Goal: Task Accomplishment & Management: Complete application form

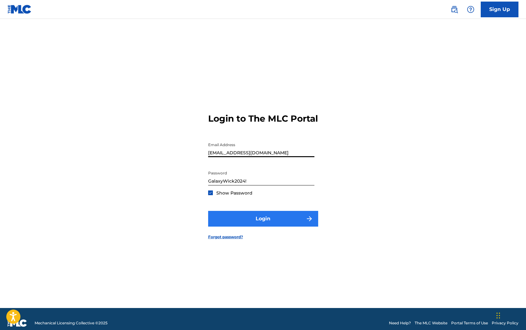
click at [235, 227] on button "Login" at bounding box center [263, 219] width 110 height 16
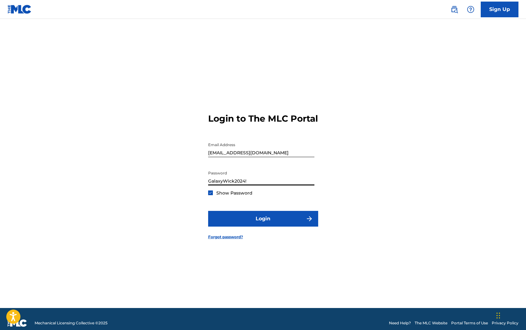
drag, startPoint x: 248, startPoint y: 186, endPoint x: 189, endPoint y: 183, distance: 59.5
type input "Iamfamous1777$"
click at [254, 219] on button "Login" at bounding box center [263, 219] width 110 height 16
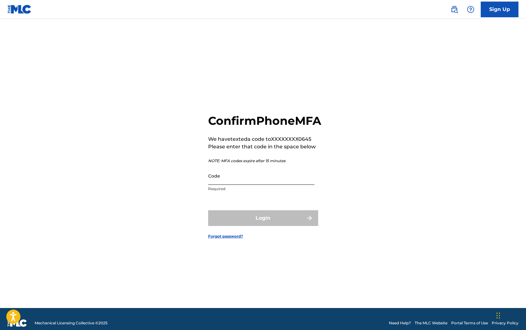
click at [239, 185] on input "Code" at bounding box center [261, 176] width 106 height 18
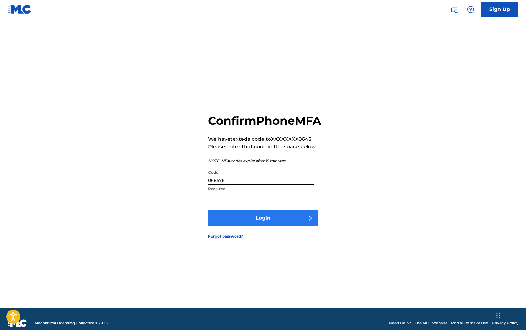
type input "068576"
click at [246, 223] on button "Login" at bounding box center [263, 218] width 110 height 16
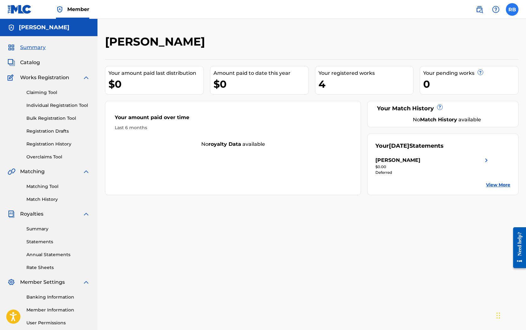
click at [511, 13] on label at bounding box center [512, 9] width 13 height 13
click at [512, 9] on input "RB RODERICK BARBER roderickbarber26@gmail.com Profile Log out" at bounding box center [512, 9] width 0 height 0
click at [452, 113] on link "Profile" at bounding box center [450, 113] width 13 height 6
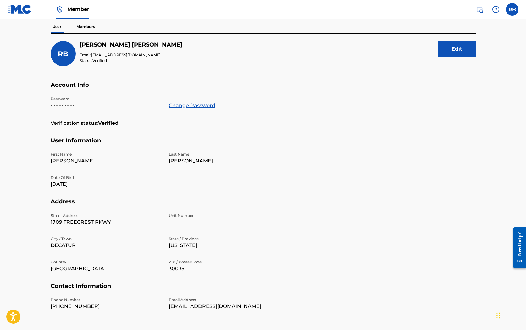
scroll to position [59, 0]
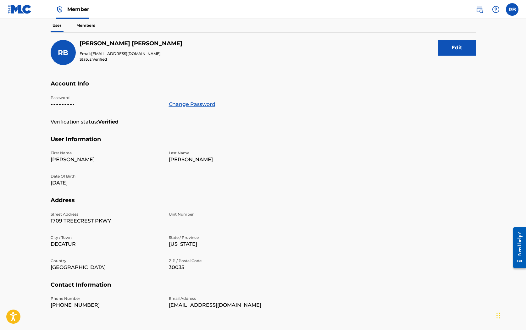
click at [89, 25] on p "Members" at bounding box center [85, 25] width 22 height 13
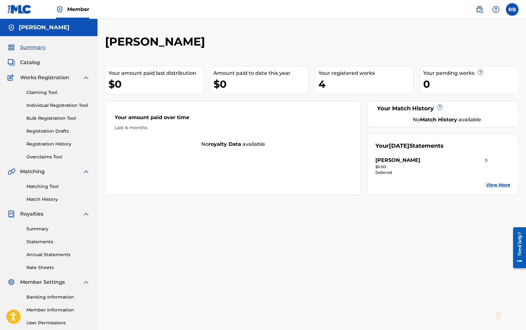
click at [503, 186] on link "View More" at bounding box center [498, 185] width 24 height 7
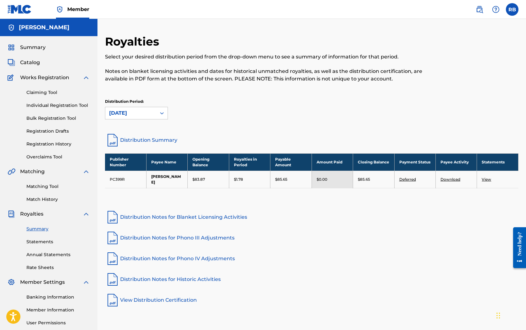
click at [406, 180] on link "Deferred" at bounding box center [407, 179] width 17 height 5
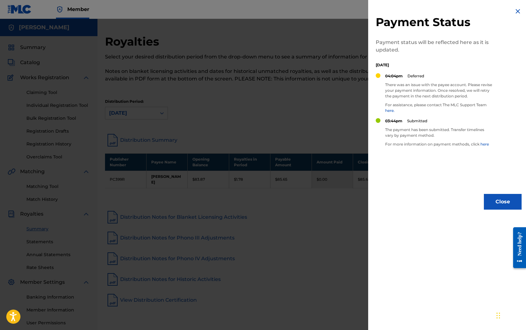
click at [442, 53] on p "Payment status will be reflected here as it is updated." at bounding box center [434, 46] width 116 height 15
click at [485, 143] on link "here" at bounding box center [484, 144] width 8 height 5
click at [514, 14] on img at bounding box center [518, 12] width 8 height 8
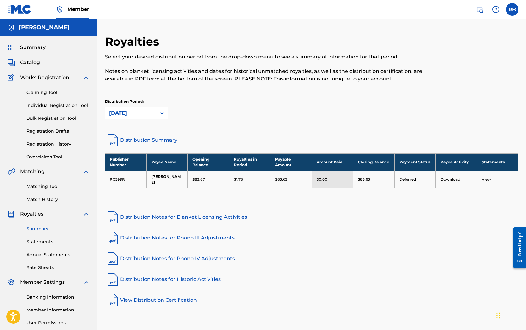
click at [517, 240] on div "Need help?" at bounding box center [519, 244] width 8 height 24
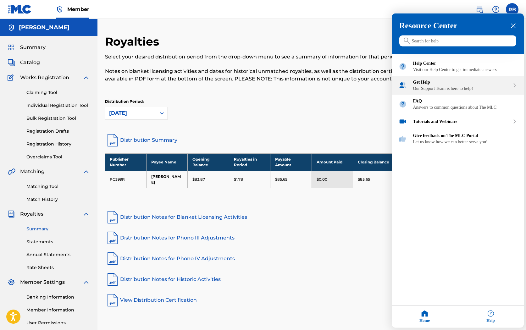
click at [421, 91] on div "Our Support Team is here to help!" at bounding box center [461, 88] width 97 height 5
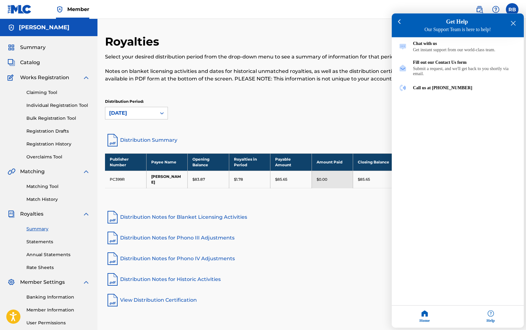
click at [162, 114] on div at bounding box center [263, 165] width 526 height 330
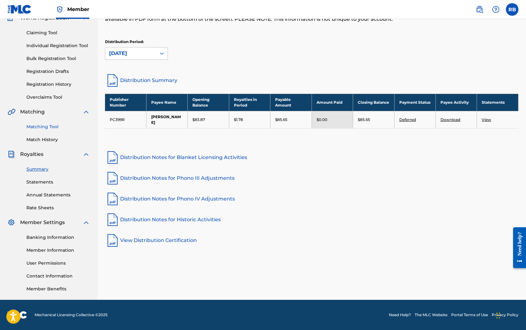
scroll to position [60, 0]
click at [45, 238] on link "Banking Information" at bounding box center [57, 237] width 63 height 7
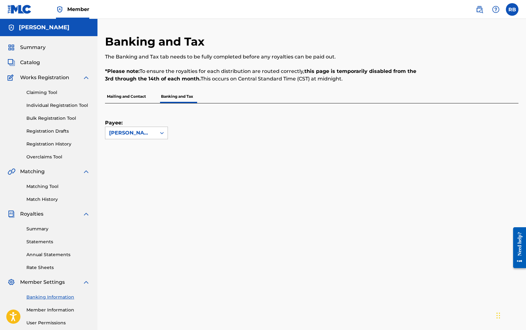
click at [152, 138] on div "[PERSON_NAME]" at bounding box center [130, 133] width 51 height 12
click at [191, 135] on div "Payee: RODERICK BARBER" at bounding box center [304, 121] width 398 height 36
click at [48, 105] on link "Individual Registration Tool" at bounding box center [57, 105] width 63 height 7
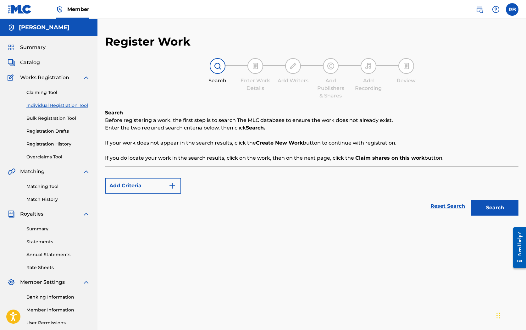
click at [48, 105] on link "Individual Registration Tool" at bounding box center [57, 105] width 63 height 7
click at [148, 181] on button "Add Criteria" at bounding box center [143, 186] width 76 height 16
click at [149, 187] on button "Add Criteria" at bounding box center [143, 186] width 76 height 16
click at [51, 93] on link "Claiming Tool" at bounding box center [57, 92] width 63 height 7
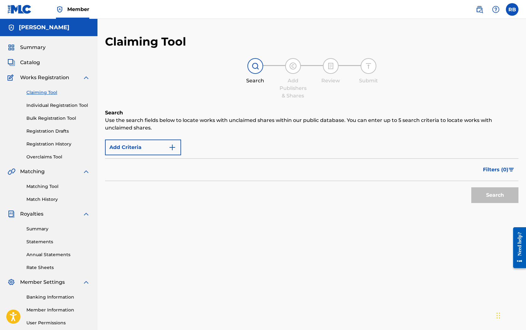
click at [55, 92] on link "Claiming Tool" at bounding box center [57, 92] width 63 height 7
click at [144, 154] on button "Add Criteria" at bounding box center [143, 148] width 76 height 16
click at [53, 107] on link "Individual Registration Tool" at bounding box center [57, 105] width 63 height 7
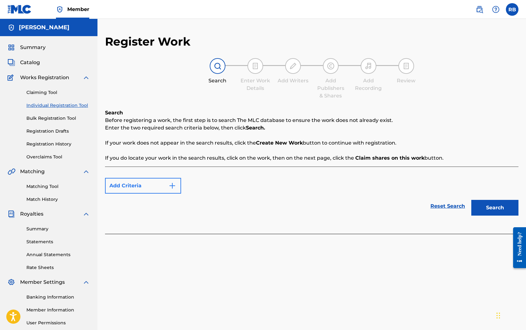
click at [128, 183] on button "Add Criteria" at bounding box center [143, 186] width 76 height 16
click at [484, 211] on button "Search" at bounding box center [494, 208] width 47 height 16
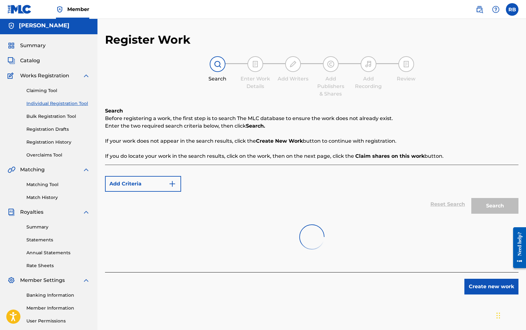
scroll to position [3, 0]
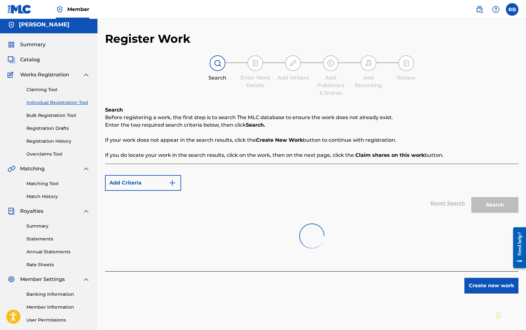
click at [67, 73] on span "Works Registration" at bounding box center [44, 75] width 49 height 8
click at [84, 74] on img at bounding box center [86, 75] width 8 height 8
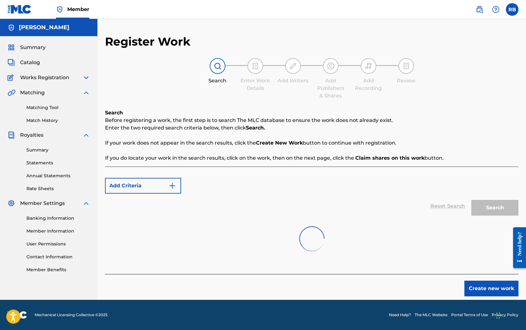
click at [85, 77] on img at bounding box center [86, 78] width 8 height 8
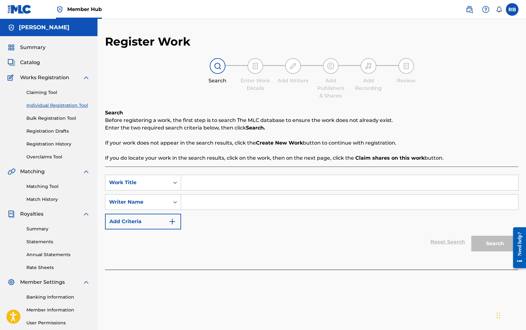
click at [207, 181] on input "Search Form" at bounding box center [349, 182] width 337 height 15
type input "SIDE 2 SIDE"
click at [205, 199] on input "Search Form" at bounding box center [349, 202] width 337 height 15
click at [216, 70] on div at bounding box center [218, 66] width 16 height 16
click at [211, 199] on input "ROD" at bounding box center [349, 202] width 337 height 15
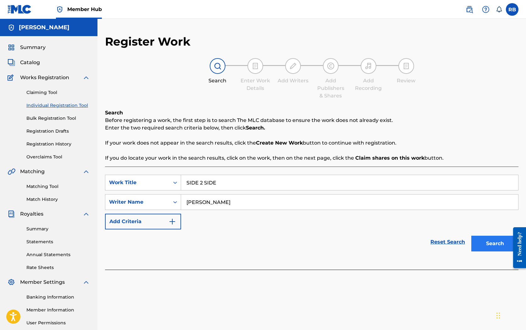
type input "[PERSON_NAME]"
click at [494, 240] on button "Search" at bounding box center [494, 244] width 47 height 16
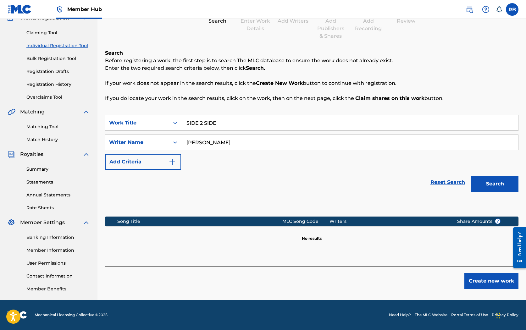
scroll to position [60, 0]
click at [476, 279] on button "Create new work" at bounding box center [491, 281] width 54 height 16
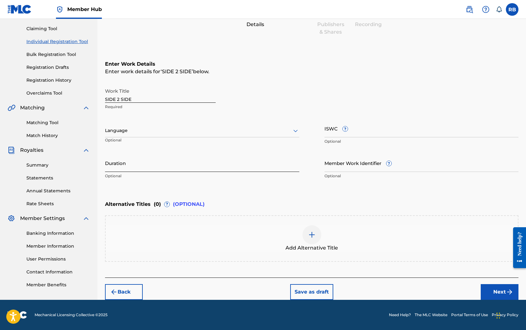
scroll to position [64, 0]
click at [312, 237] on img at bounding box center [312, 235] width 8 height 8
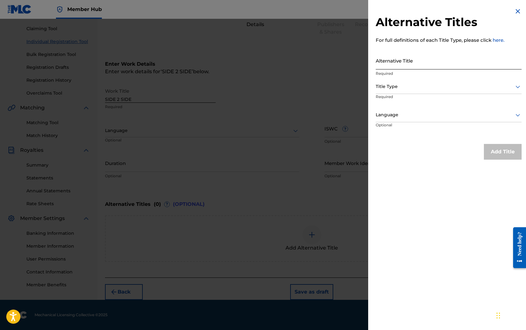
click at [400, 64] on input "Alternative Title" at bounding box center [449, 61] width 146 height 18
type input "SIDE2SIDE"
click at [420, 88] on div at bounding box center [449, 87] width 146 height 8
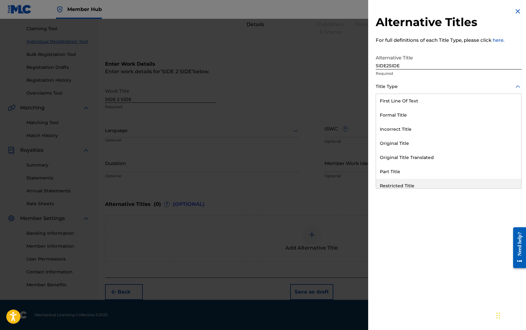
click at [398, 199] on div "Alternative Titles For full definitions of each Title Type, please click here. …" at bounding box center [448, 165] width 161 height 330
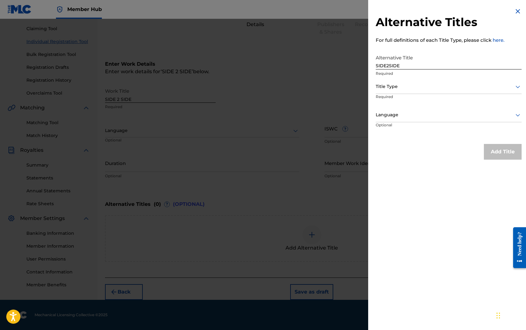
click at [514, 11] on img at bounding box center [518, 12] width 8 height 8
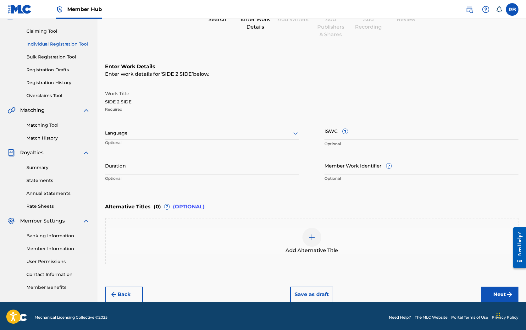
scroll to position [61, 0]
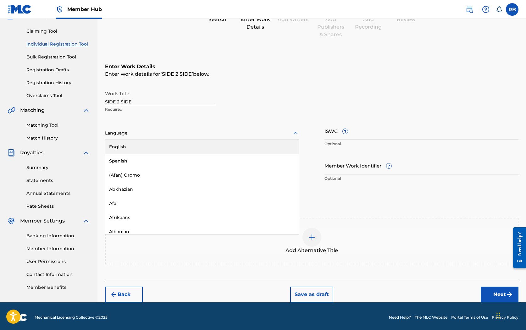
click at [276, 138] on div "Language" at bounding box center [202, 133] width 194 height 13
click at [211, 151] on div "English" at bounding box center [202, 147] width 194 height 14
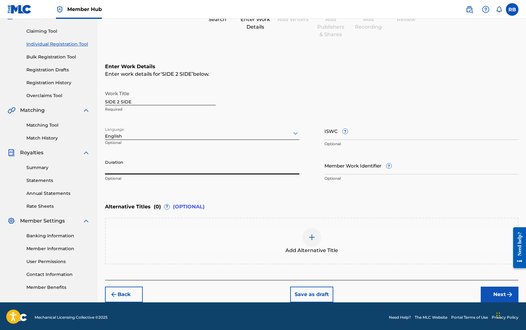
click at [201, 167] on input "Duration" at bounding box center [202, 165] width 194 height 18
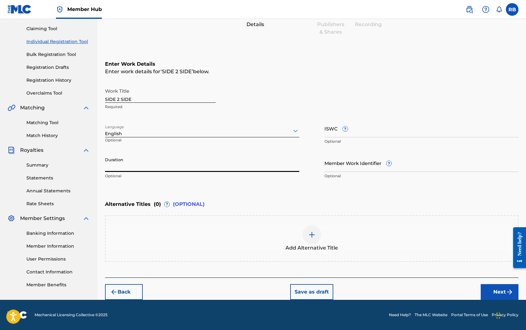
scroll to position [64, 0]
click at [487, 288] on button "Next" at bounding box center [499, 292] width 38 height 16
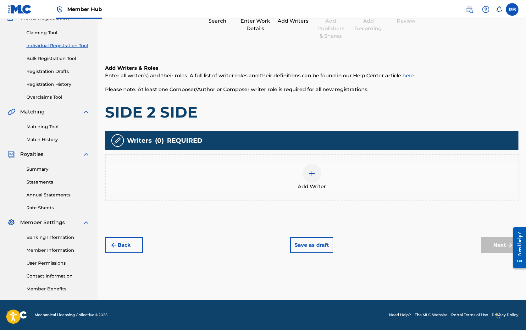
scroll to position [60, 0]
click at [310, 178] on div at bounding box center [311, 173] width 19 height 19
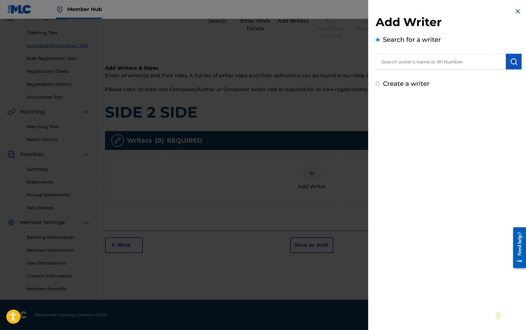
click at [437, 61] on input "text" at bounding box center [441, 62] width 130 height 16
click at [376, 84] on input "Create a writer" at bounding box center [378, 84] width 4 height 4
radio input "false"
radio input "true"
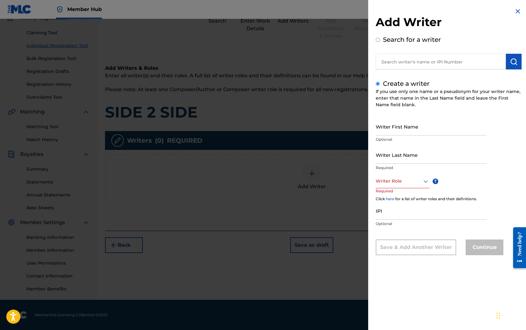
click at [515, 11] on img at bounding box center [518, 12] width 8 height 8
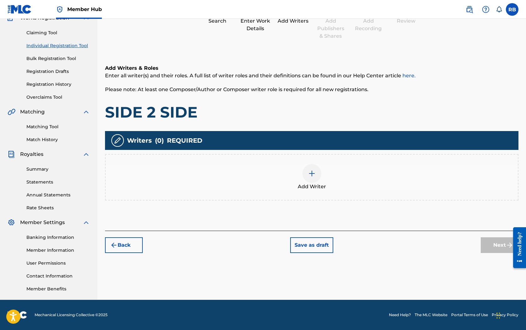
click at [315, 177] on img at bounding box center [312, 174] width 8 height 8
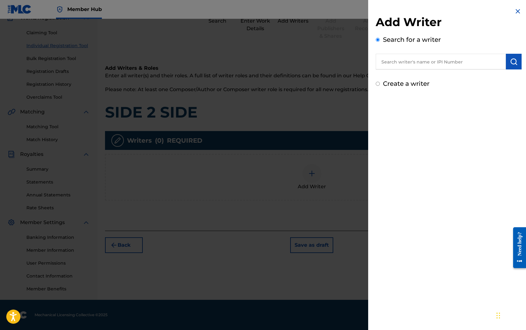
click at [393, 65] on input "text" at bounding box center [441, 62] width 130 height 16
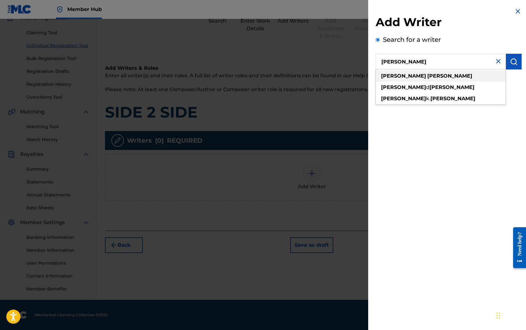
click at [427, 75] on strong "[PERSON_NAME]" at bounding box center [449, 76] width 45 height 6
type input "[PERSON_NAME]"
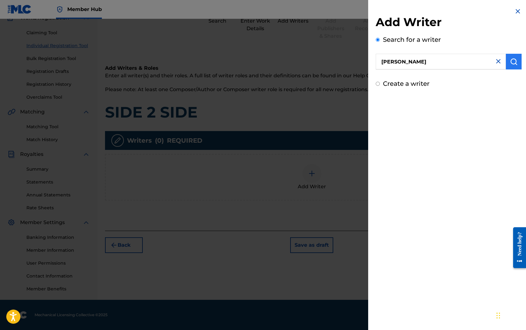
click at [510, 58] on img "submit" at bounding box center [514, 62] width 8 height 8
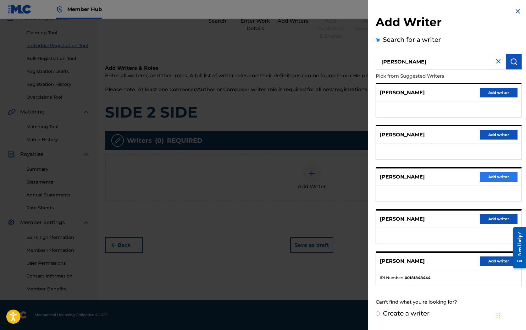
click at [491, 175] on button "Add writer" at bounding box center [499, 176] width 38 height 9
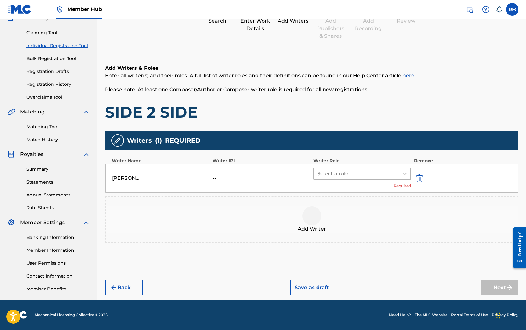
click at [381, 175] on div at bounding box center [356, 173] width 78 height 9
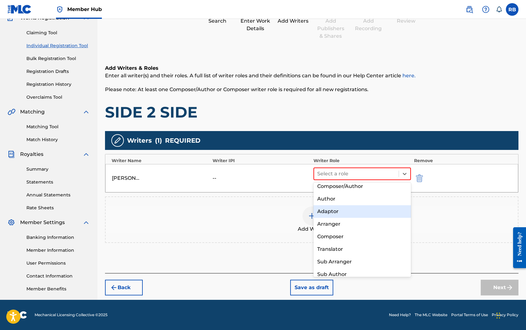
scroll to position [0, 0]
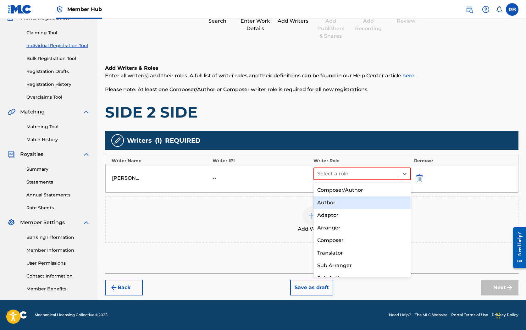
click at [368, 205] on div "Author" at bounding box center [361, 202] width 97 height 13
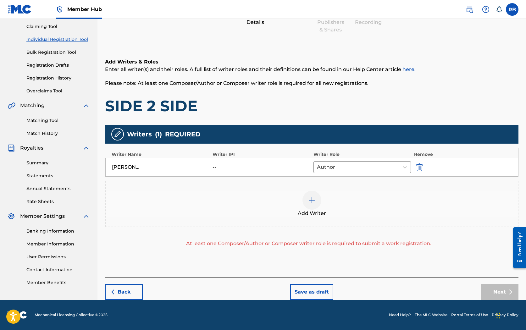
scroll to position [66, 0]
click at [314, 197] on img at bounding box center [312, 200] width 8 height 8
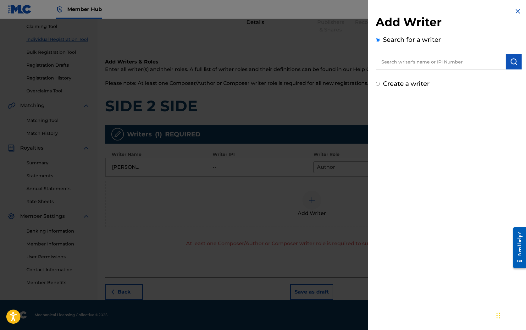
click at [396, 64] on input "text" at bounding box center [441, 62] width 130 height 16
click at [517, 11] on img at bounding box center [518, 12] width 8 height 8
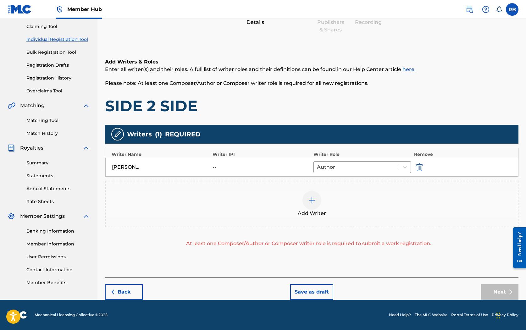
click at [315, 200] on img at bounding box center [312, 200] width 8 height 8
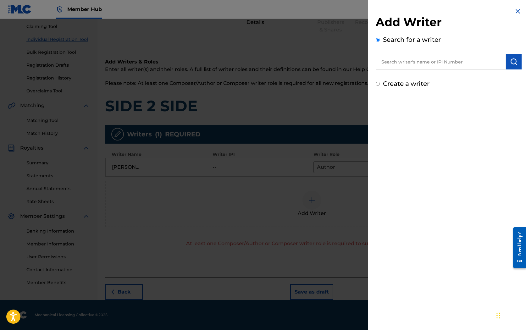
click at [405, 65] on input "text" at bounding box center [441, 62] width 130 height 16
click at [427, 77] on strong "d" at bounding box center [428, 76] width 3 height 6
type input "[PERSON_NAME]"
click at [506, 64] on button "submit" at bounding box center [514, 62] width 16 height 16
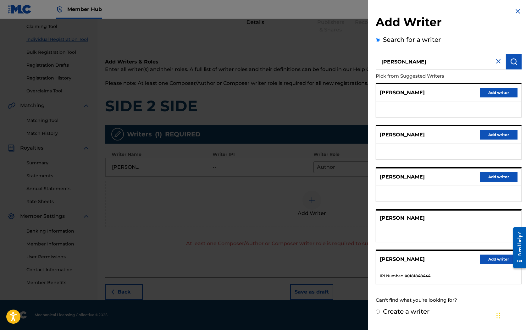
click at [480, 220] on div "[PERSON_NAME]" at bounding box center [448, 218] width 145 height 15
click at [512, 58] on button "submit" at bounding box center [514, 62] width 16 height 16
click at [515, 11] on img at bounding box center [518, 12] width 8 height 8
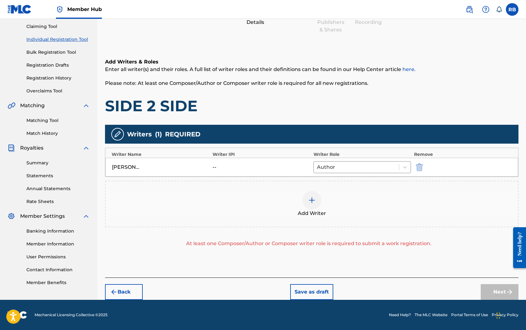
click at [312, 200] on img at bounding box center [312, 200] width 8 height 8
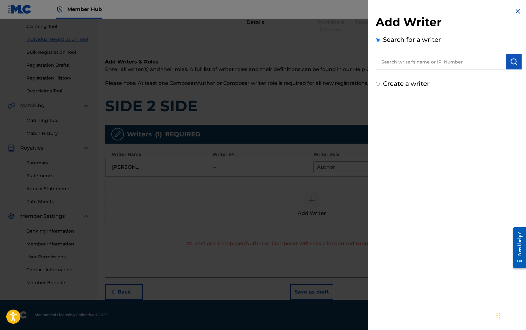
click at [405, 61] on input "text" at bounding box center [441, 62] width 130 height 16
click at [514, 11] on img at bounding box center [518, 12] width 8 height 8
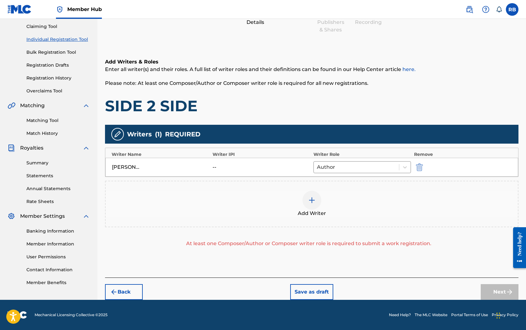
click at [294, 243] on div "At least one Composer/Author or Composer writer role is required to submit a wo…" at bounding box center [308, 244] width 407 height 8
click at [491, 293] on div "Next" at bounding box center [499, 292] width 38 height 16
click at [308, 204] on div at bounding box center [311, 200] width 19 height 19
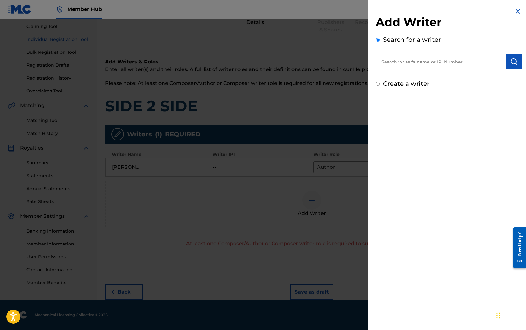
click at [432, 58] on input "text" at bounding box center [441, 62] width 130 height 16
click at [435, 75] on div "[PERSON_NAME]" at bounding box center [441, 75] width 130 height 11
type input "[PERSON_NAME]"
click at [511, 61] on img "submit" at bounding box center [514, 62] width 8 height 8
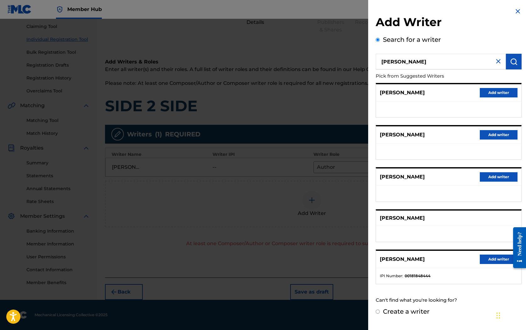
click at [448, 220] on div "[PERSON_NAME]" at bounding box center [448, 218] width 145 height 15
click at [503, 258] on button "Add writer" at bounding box center [499, 259] width 38 height 9
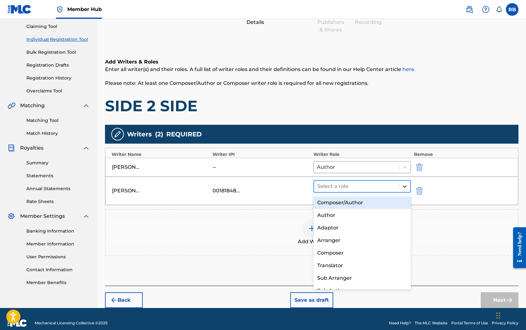
click at [405, 188] on icon at bounding box center [404, 186] width 6 height 6
click at [382, 202] on div "Composer/Author" at bounding box center [361, 202] width 97 height 13
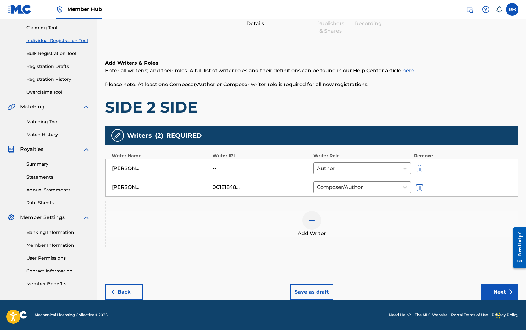
scroll to position [65, 0]
click at [484, 287] on button "Next" at bounding box center [499, 292] width 38 height 16
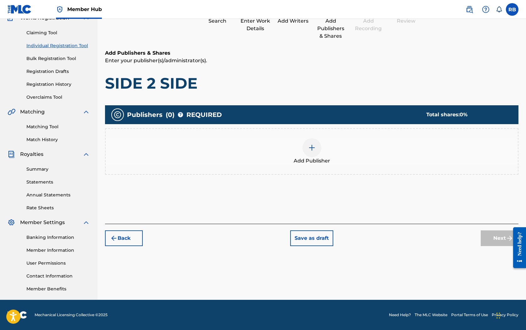
click at [314, 154] on div at bounding box center [311, 147] width 19 height 19
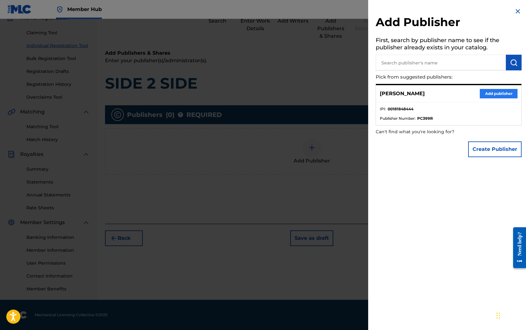
click at [484, 96] on button "Add publisher" at bounding box center [499, 93] width 38 height 9
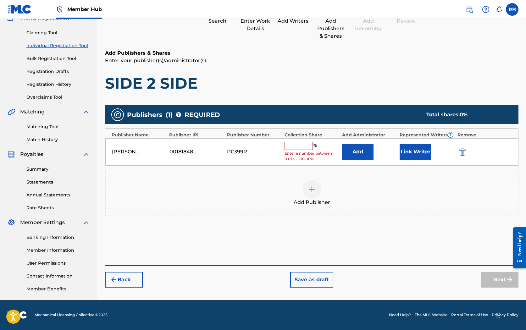
click at [297, 142] on input "text" at bounding box center [298, 146] width 28 height 8
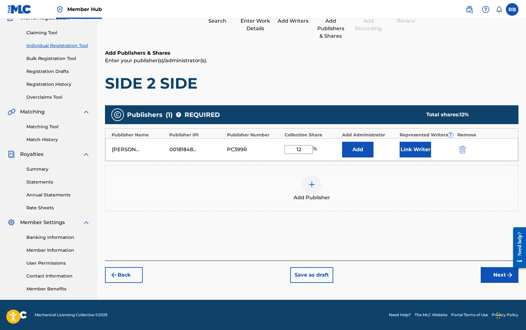
type input "1"
type input "100"
click at [351, 150] on button "Add" at bounding box center [357, 150] width 31 height 16
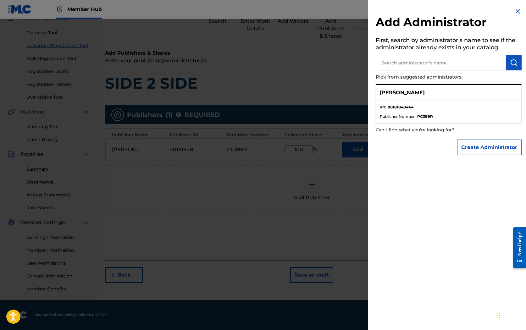
click at [418, 111] on li "IPI : 00181848444" at bounding box center [449, 108] width 138 height 9
click at [479, 145] on button "Create Administrator" at bounding box center [489, 148] width 65 height 16
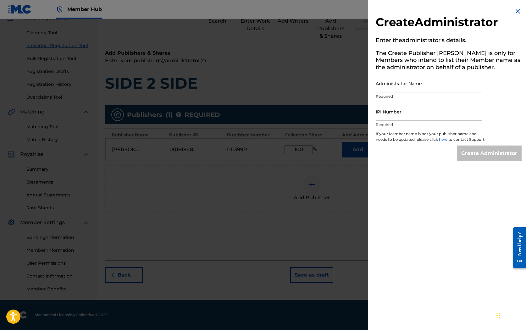
click at [514, 12] on img at bounding box center [518, 12] width 8 height 8
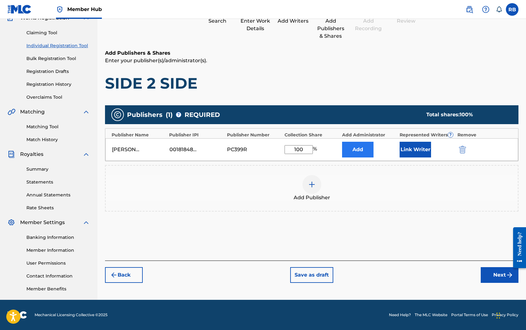
click at [367, 152] on button "Add" at bounding box center [357, 150] width 31 height 16
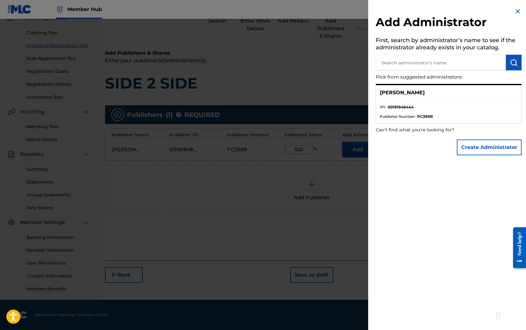
click at [456, 59] on input "text" at bounding box center [441, 63] width 130 height 16
click at [515, 10] on img at bounding box center [518, 12] width 8 height 8
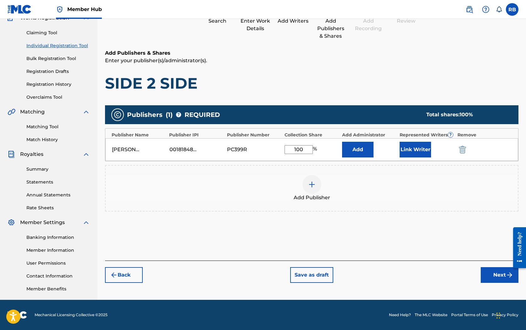
click at [178, 151] on div "00181848444" at bounding box center [183, 150] width 28 height 8
click at [412, 148] on button "Link Writer" at bounding box center [414, 150] width 31 height 16
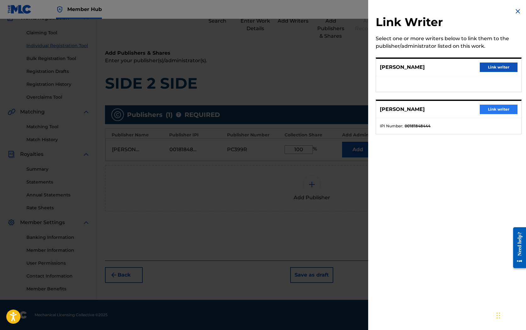
click at [506, 108] on button "Link writer" at bounding box center [499, 109] width 38 height 9
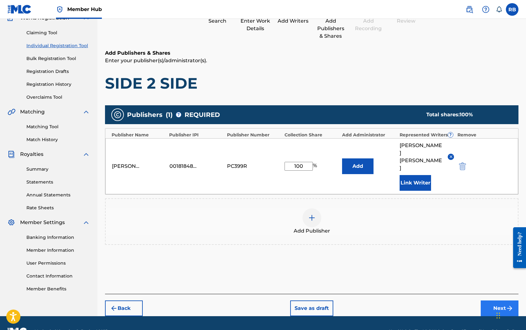
click at [490, 300] on button "Next" at bounding box center [499, 308] width 38 height 16
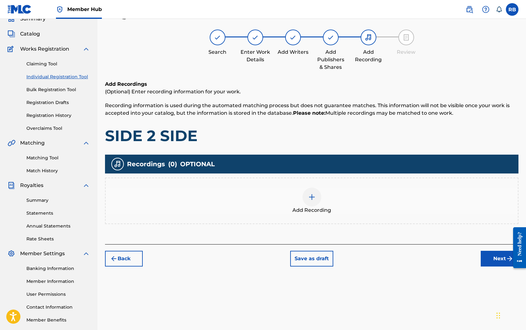
scroll to position [28, 0]
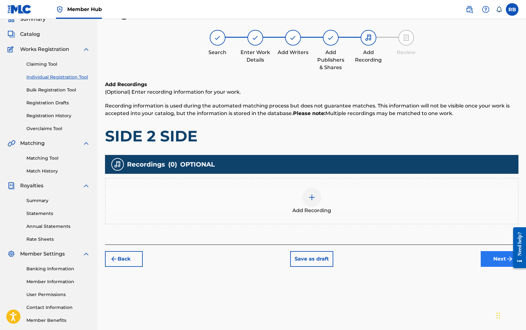
click at [501, 262] on button "Next" at bounding box center [499, 259] width 38 height 16
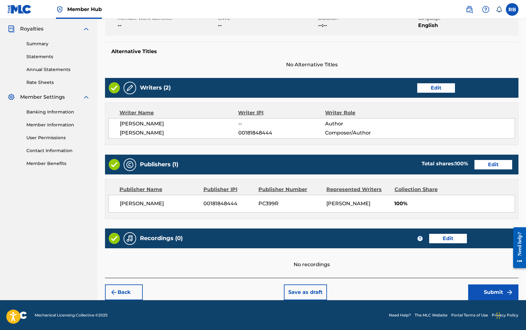
scroll to position [185, 0]
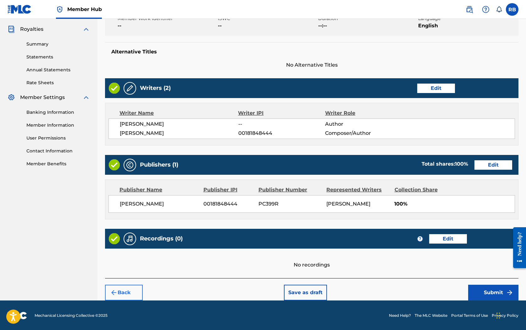
click at [129, 289] on button "Back" at bounding box center [124, 293] width 38 height 16
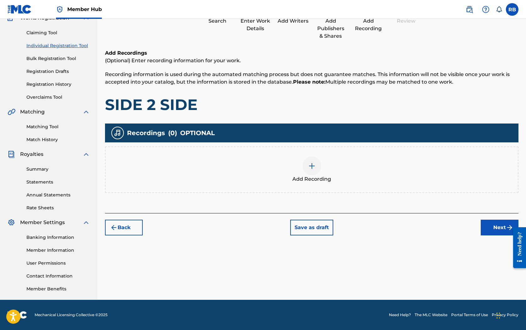
click at [308, 166] on img at bounding box center [312, 166] width 8 height 8
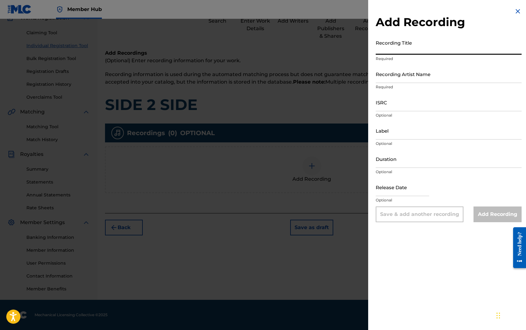
click at [403, 49] on input "Recording Title" at bounding box center [449, 46] width 146 height 18
type input "SIDE 2 SIDE"
click at [400, 77] on input "Recording Artist Name" at bounding box center [449, 74] width 146 height 18
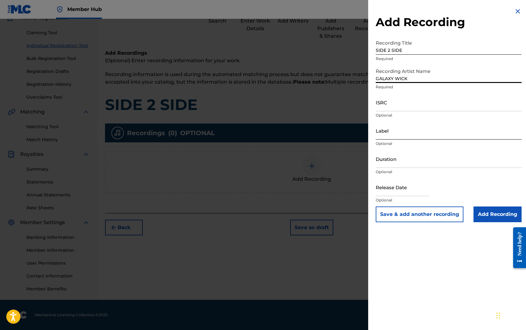
type input "GALAXY WICK"
click at [389, 135] on input "Label" at bounding box center [449, 131] width 146 height 18
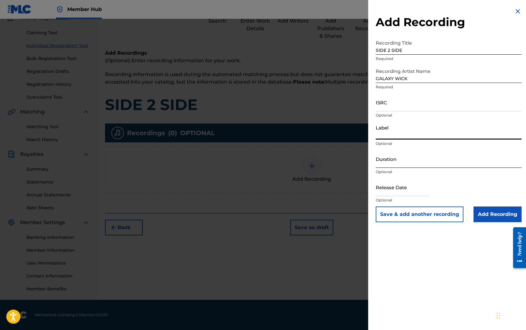
click at [388, 157] on input "Duration" at bounding box center [449, 159] width 146 height 18
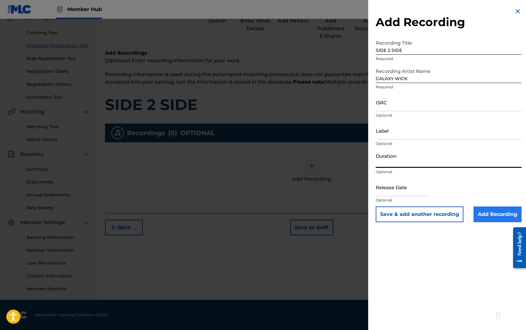
click at [484, 213] on input "Add Recording" at bounding box center [497, 214] width 48 height 16
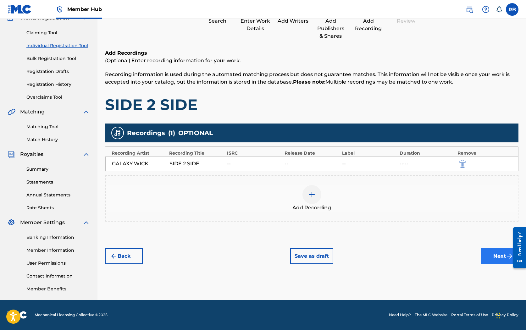
click at [497, 256] on button "Next" at bounding box center [499, 256] width 38 height 16
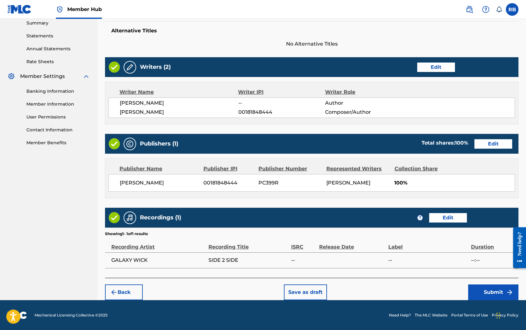
scroll to position [206, 0]
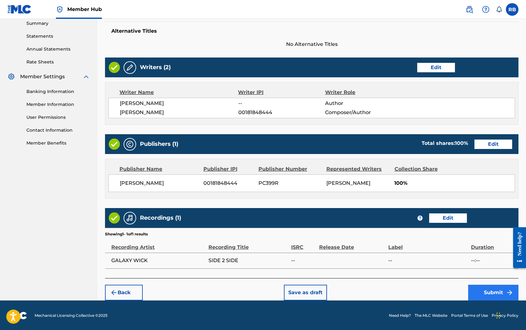
click at [493, 289] on button "Submit" at bounding box center [493, 293] width 50 height 16
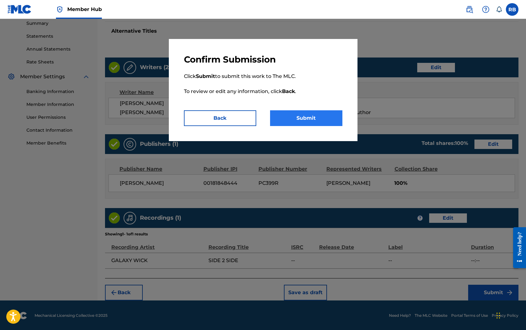
click at [308, 114] on button "Submit" at bounding box center [306, 118] width 72 height 16
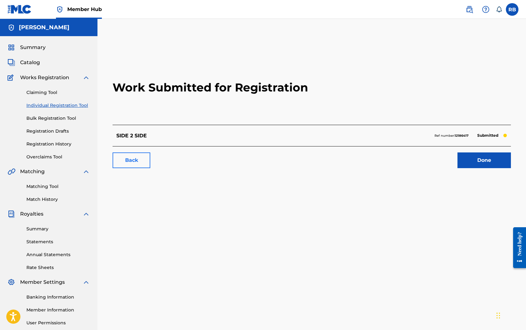
click at [144, 160] on link "Back" at bounding box center [131, 160] width 38 height 16
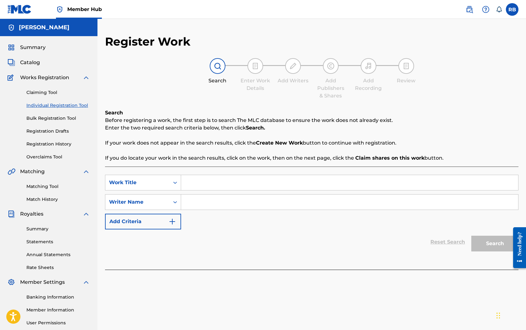
click at [71, 105] on link "Individual Registration Tool" at bounding box center [57, 105] width 63 height 7
click at [52, 187] on link "Matching Tool" at bounding box center [57, 186] width 63 height 7
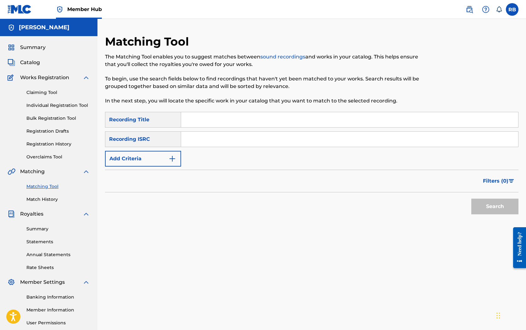
click at [73, 214] on div "Royalties" at bounding box center [49, 214] width 82 height 8
click at [196, 121] on input "Search Form" at bounding box center [349, 119] width 337 height 15
click at [513, 11] on label at bounding box center [512, 9] width 13 height 13
click at [512, 9] on input "RB [PERSON_NAME] [EMAIL_ADDRESS][DOMAIN_NAME] Notification Preferences Profile …" at bounding box center [512, 9] width 0 height 0
click at [454, 87] on p "Log out" at bounding box center [451, 89] width 15 height 6
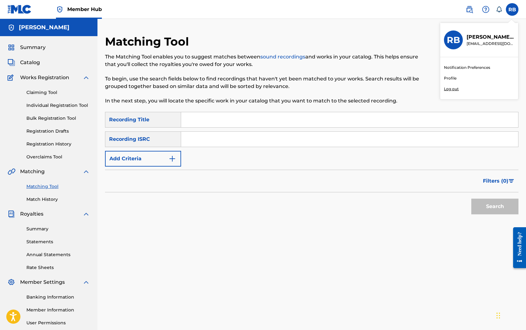
click at [512, 9] on input "RB [PERSON_NAME] [EMAIL_ADDRESS][DOMAIN_NAME] Notification Preferences Profile …" at bounding box center [512, 9] width 0 height 0
